Goal: Task Accomplishment & Management: Manage account settings

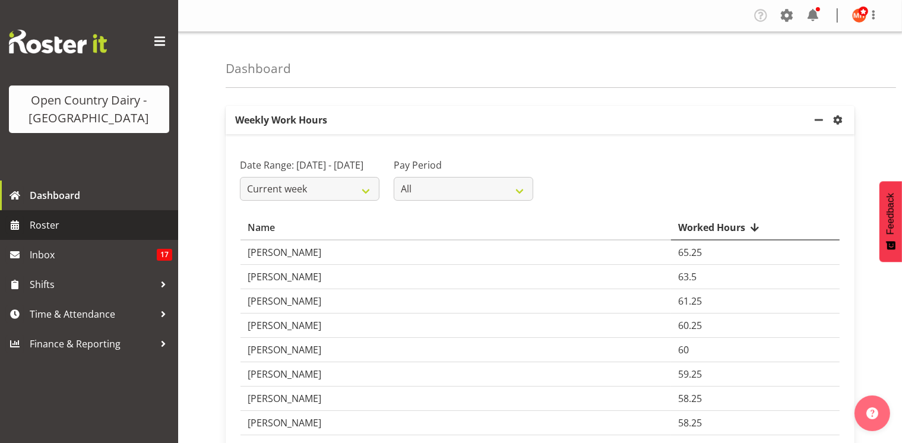
click at [77, 225] on span "Roster" at bounding box center [101, 225] width 143 height 18
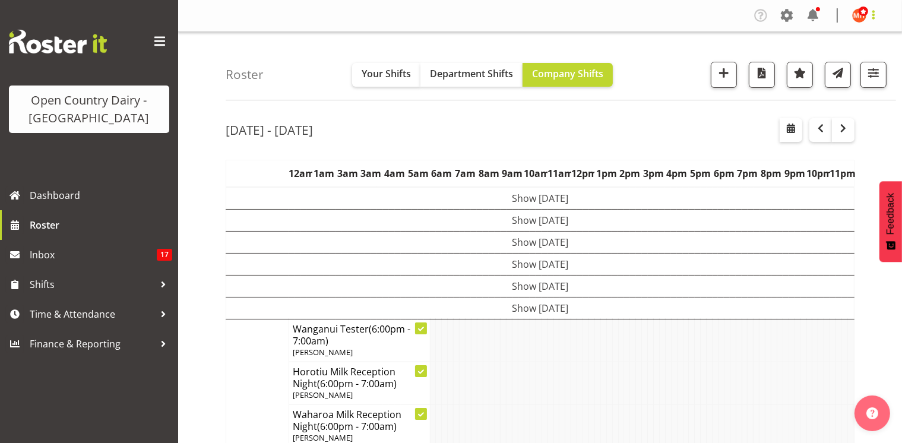
click at [873, 12] on span at bounding box center [874, 15] width 14 height 14
click at [820, 61] on link "Log Out" at bounding box center [824, 62] width 114 height 21
